Goal: Task Accomplishment & Management: Manage account settings

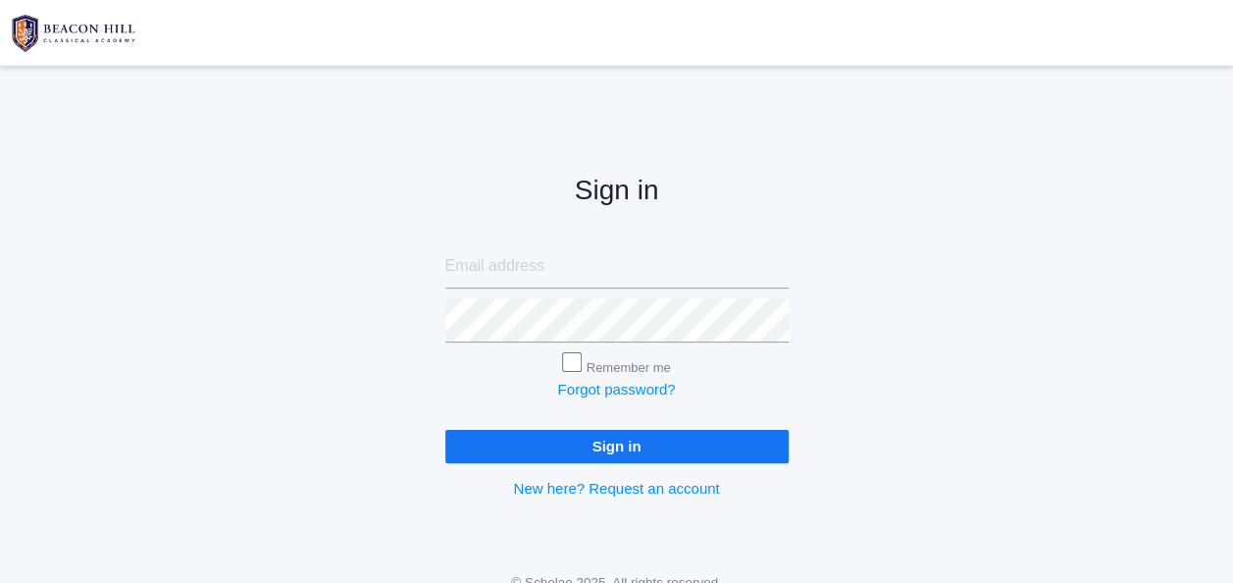
click at [623, 280] on input "email" at bounding box center [616, 266] width 343 height 44
type input "[PERSON_NAME][EMAIL_ADDRESS][DOMAIN_NAME]"
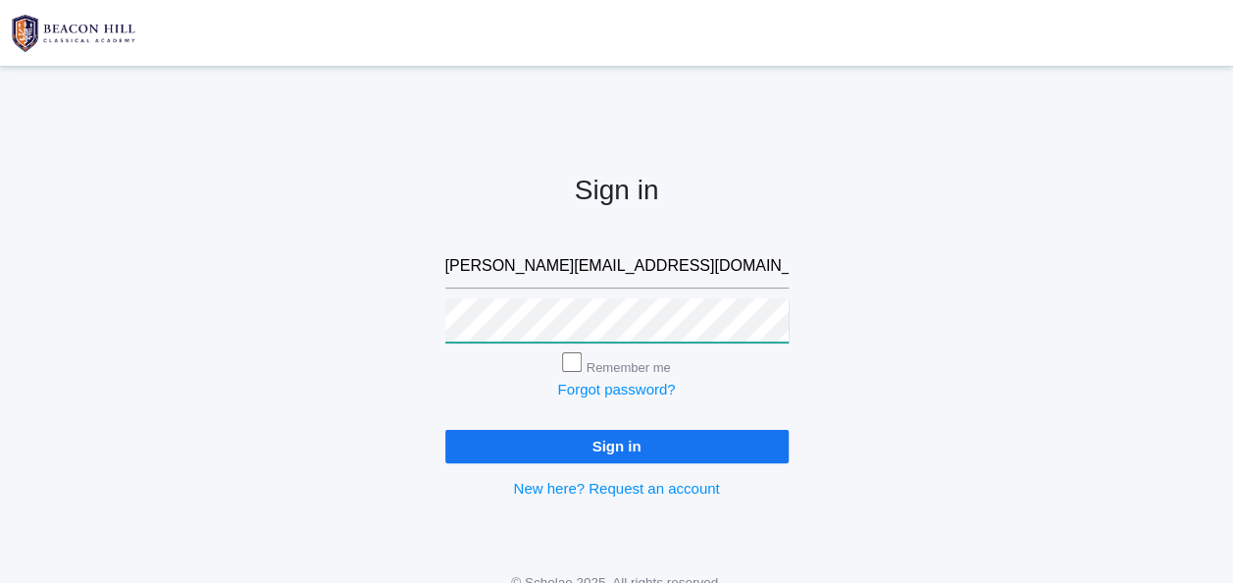
click at [445, 430] on input "Sign in" at bounding box center [616, 446] width 343 height 32
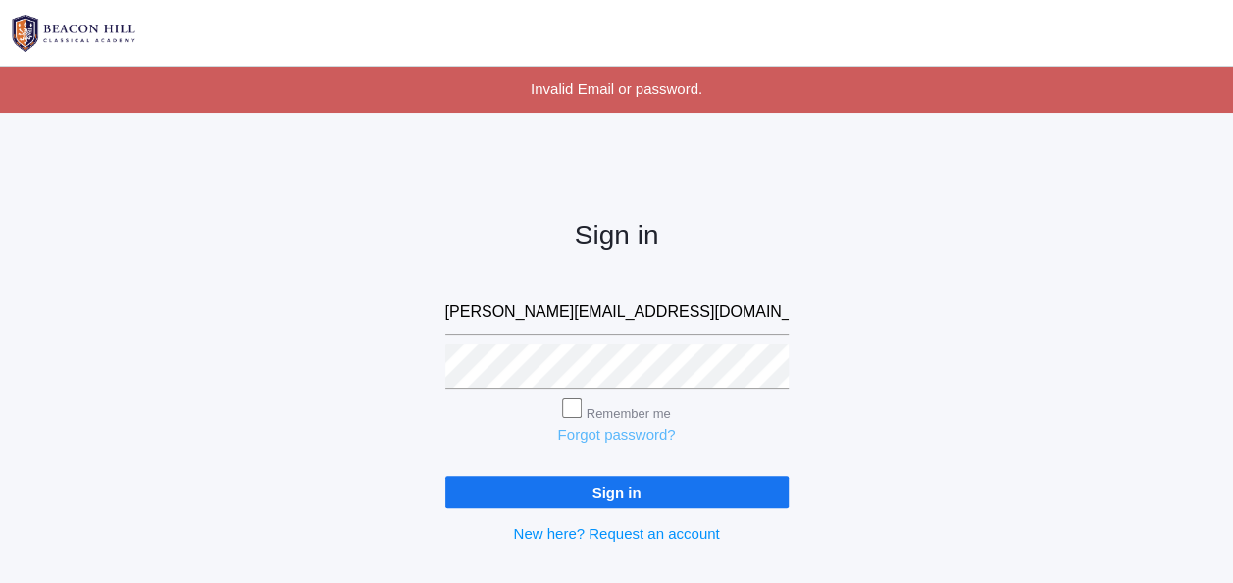
click at [579, 440] on link "Forgot password?" at bounding box center [616, 434] width 118 height 17
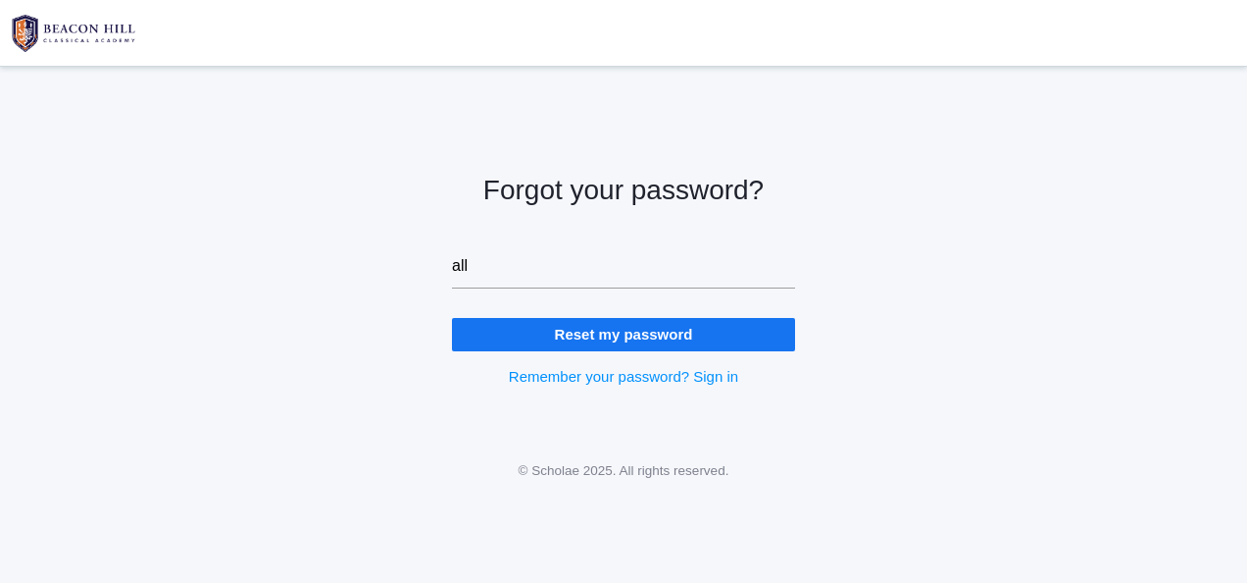
type input "[PERSON_NAME][EMAIL_ADDRESS][DOMAIN_NAME]"
click at [606, 328] on input "Reset my password" at bounding box center [623, 334] width 343 height 32
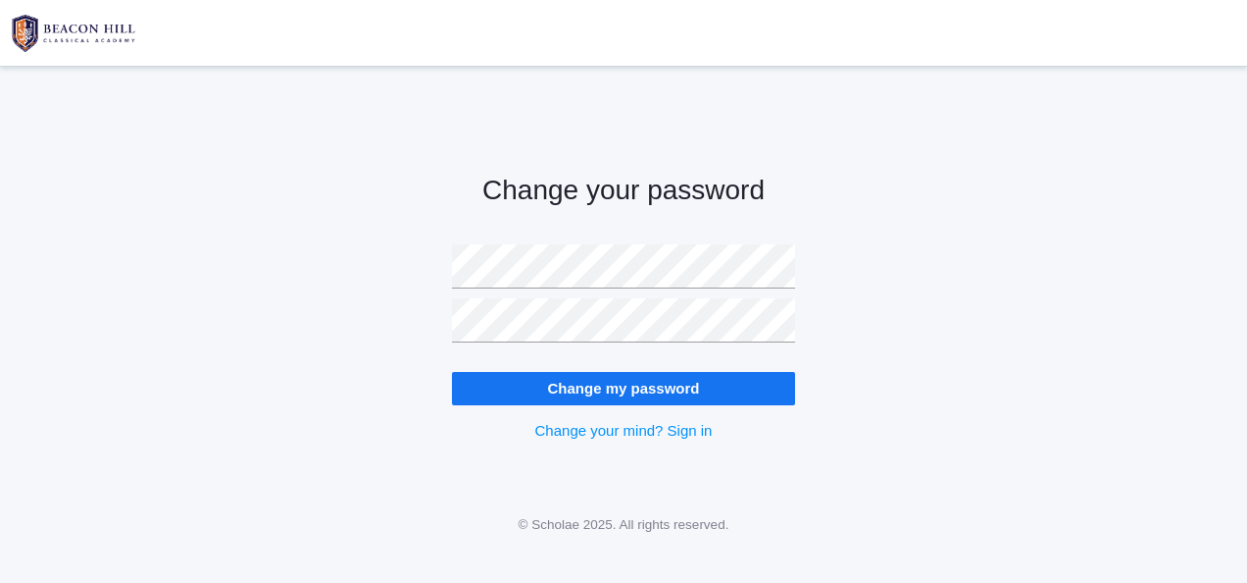
click at [605, 342] on form "Change my password" at bounding box center [623, 324] width 343 height 160
click at [551, 396] on input "Change my password" at bounding box center [623, 388] width 343 height 32
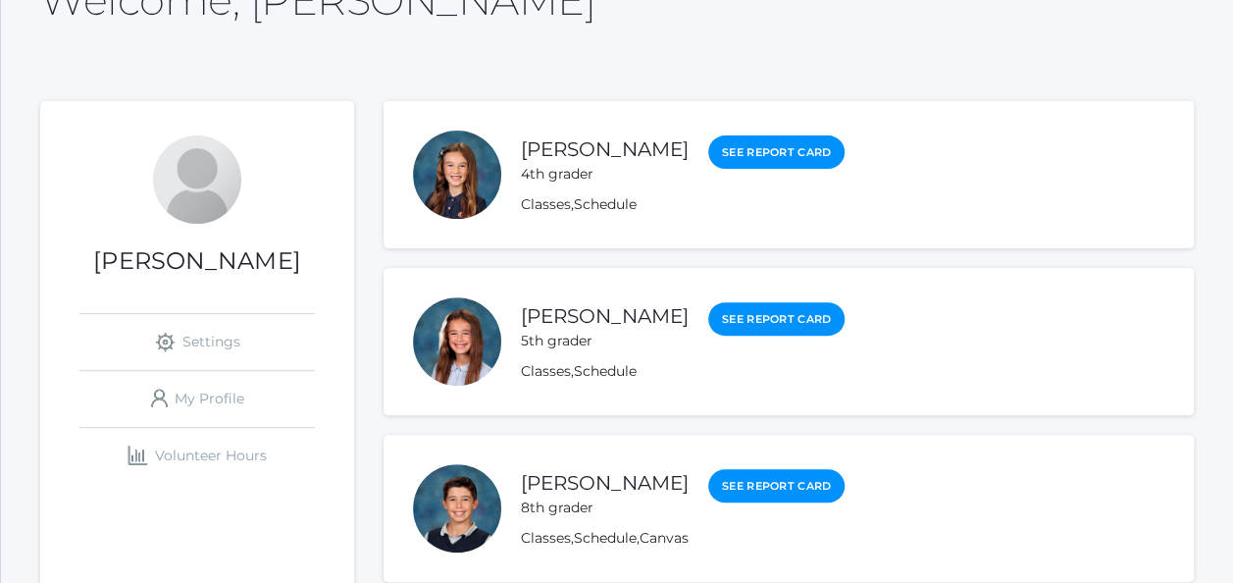
scroll to position [253, 0]
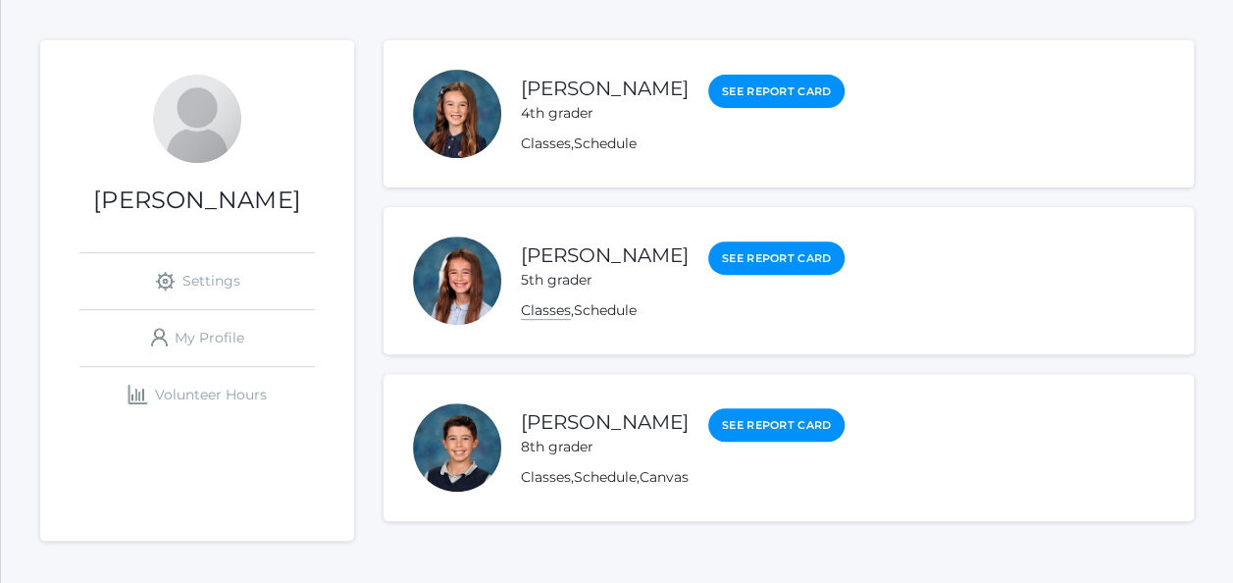
click at [541, 315] on link "Classes" at bounding box center [546, 310] width 50 height 19
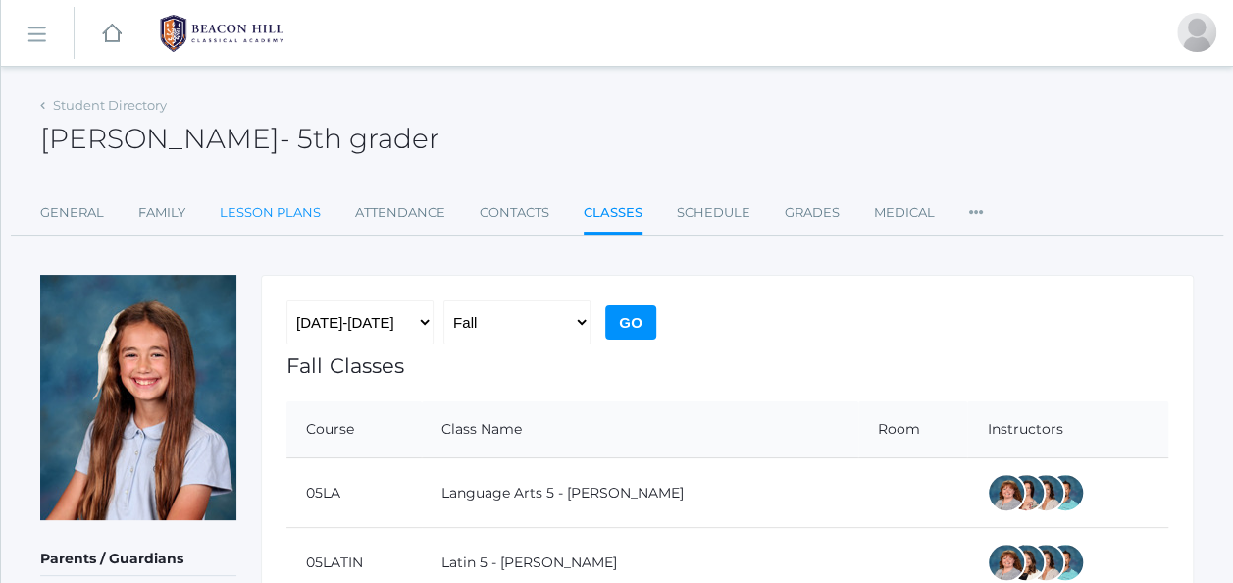
click at [228, 199] on link "Lesson Plans" at bounding box center [270, 212] width 101 height 39
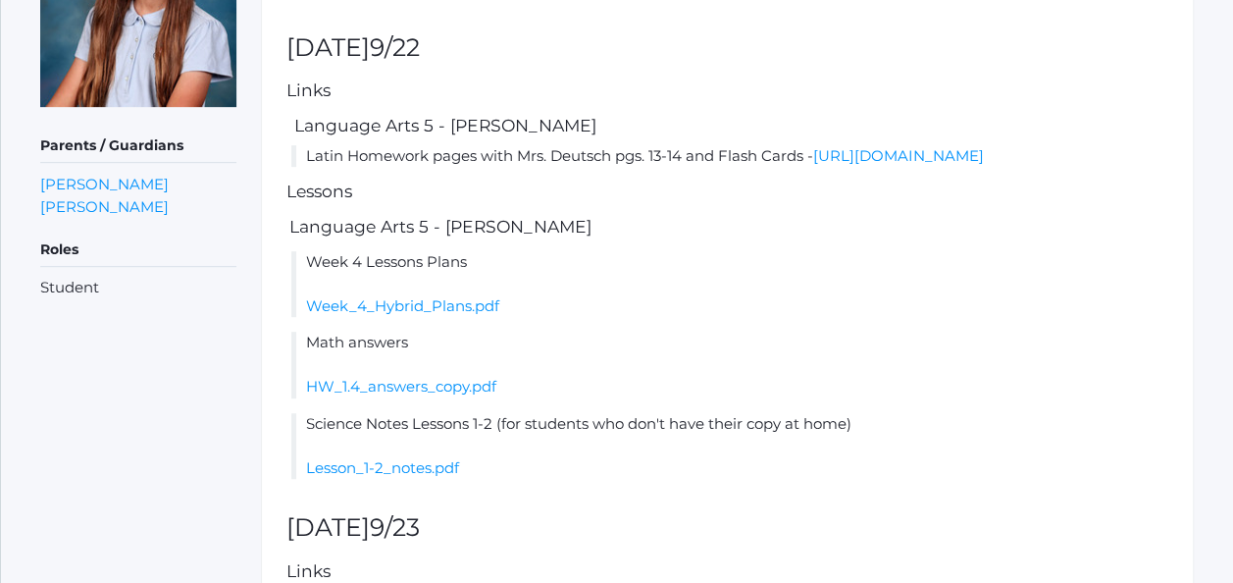
scroll to position [414, 0]
click at [813, 164] on link "https://drive.google.com/file/d/1iHVyBPNtz1YkZ3cIL9w-jZpbKKAziM_w/view?usp=shar…" at bounding box center [898, 154] width 171 height 19
